Goal: Task Accomplishment & Management: Manage account settings

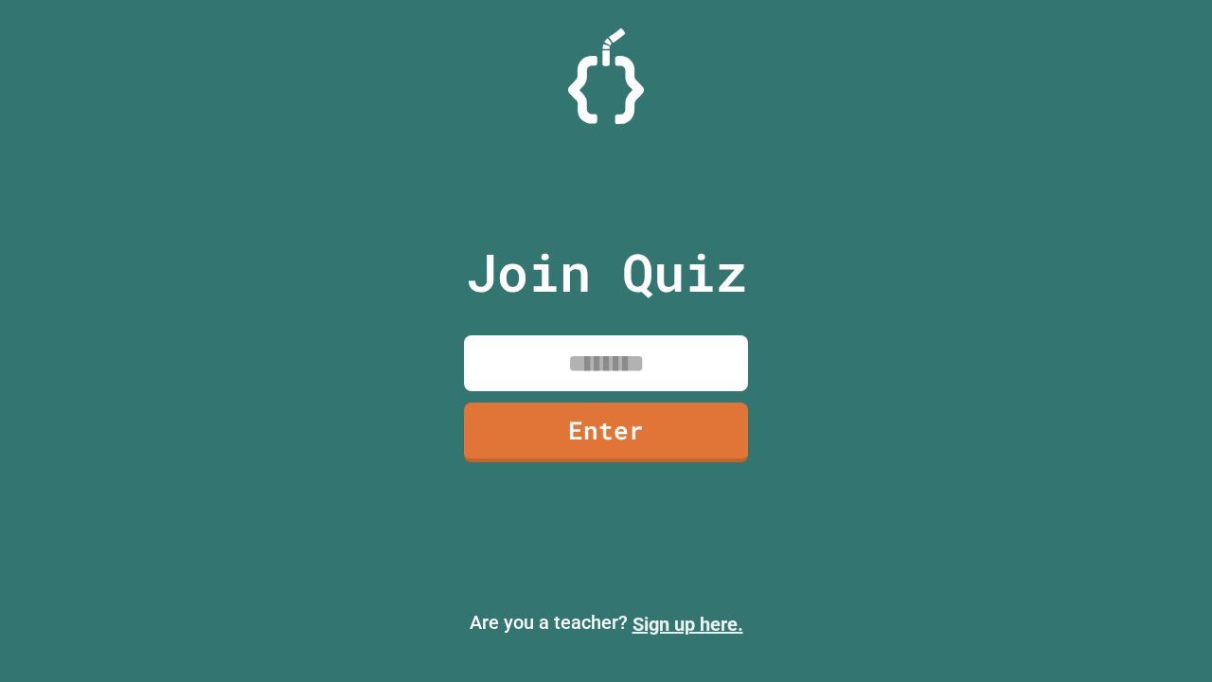
click at [687, 624] on link "Sign up here." at bounding box center [687, 624] width 111 height 23
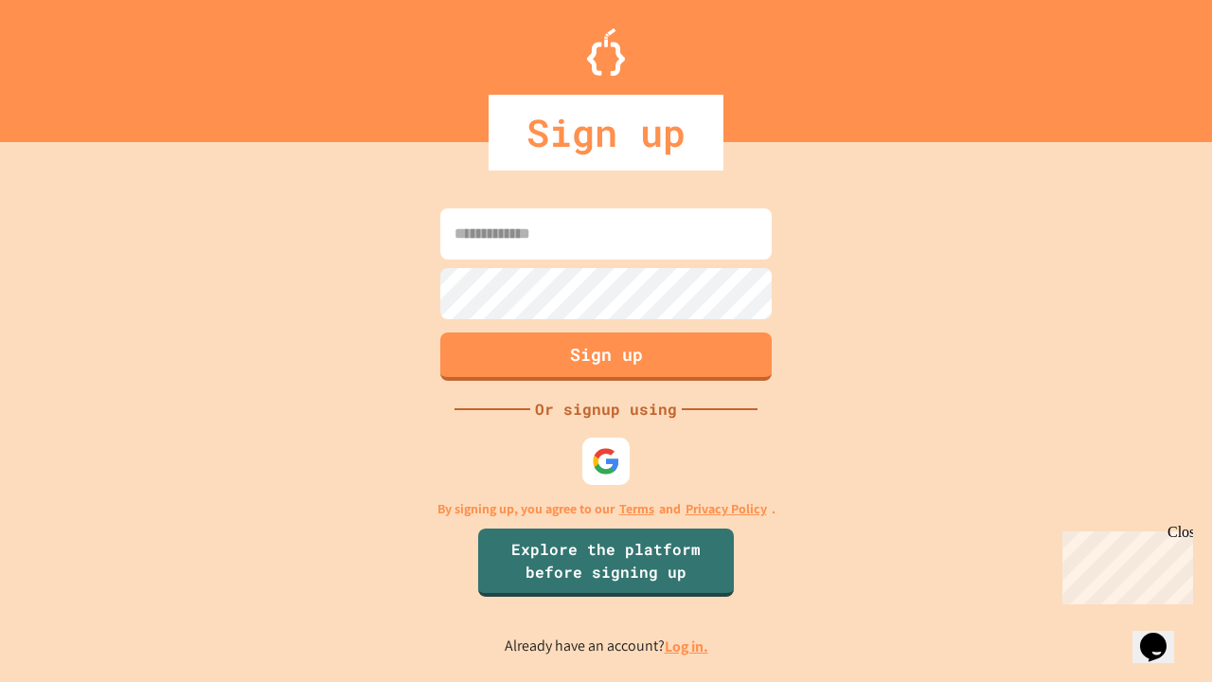
click at [687, 646] on link "Log in." at bounding box center [687, 646] width 44 height 20
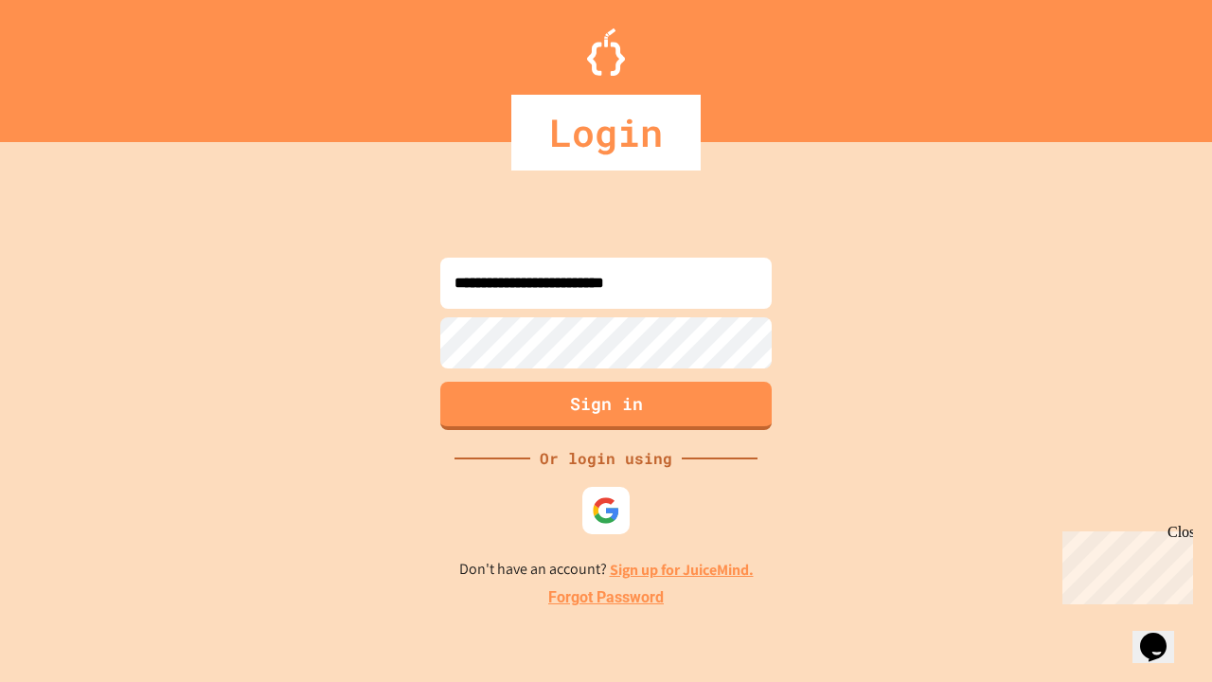
type input "**********"
